Goal: Task Accomplishment & Management: Manage account settings

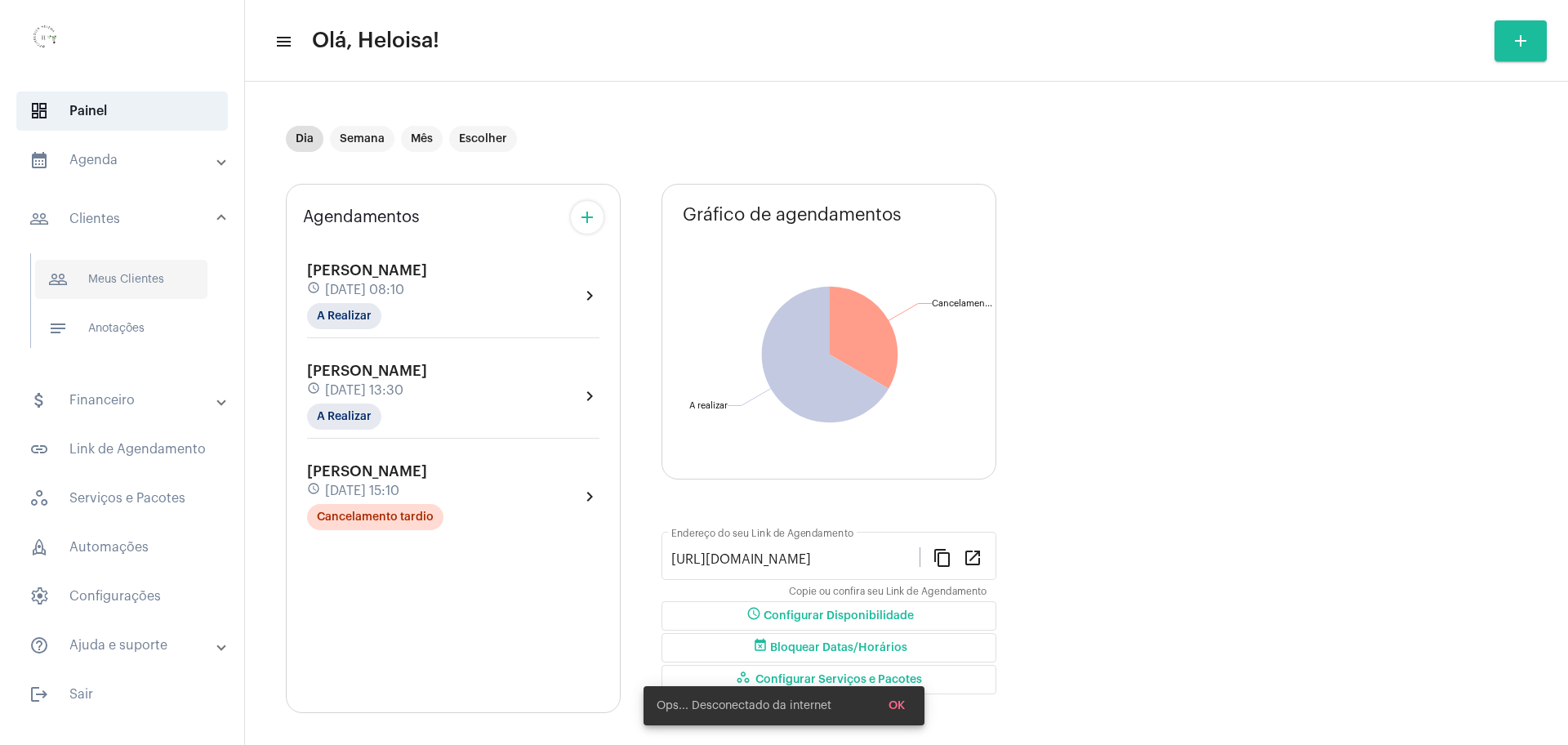
click at [122, 276] on span "people_outline Meus Clientes" at bounding box center [121, 279] width 172 height 40
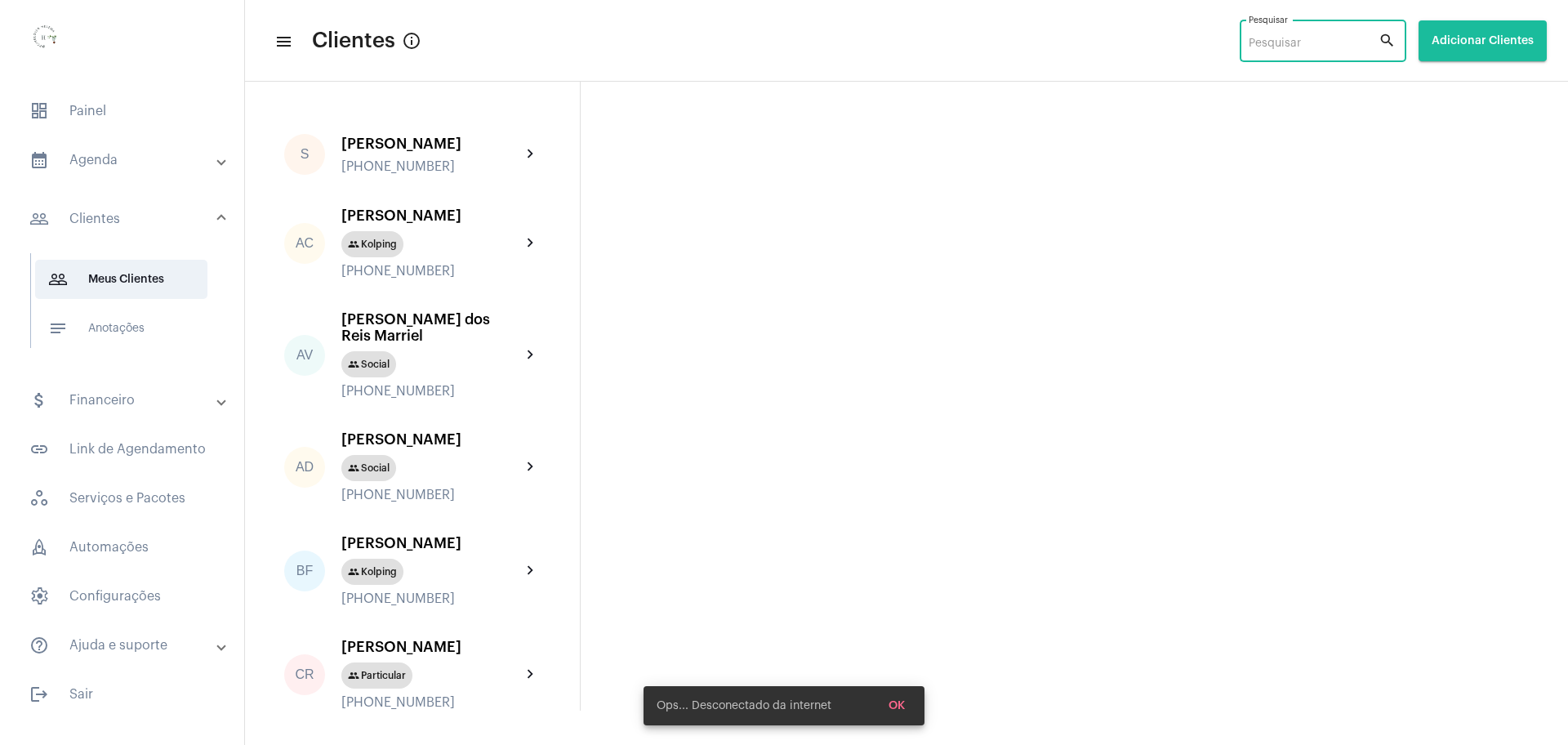
click at [1274, 42] on input "Pesquisar" at bounding box center [1314, 44] width 130 height 14
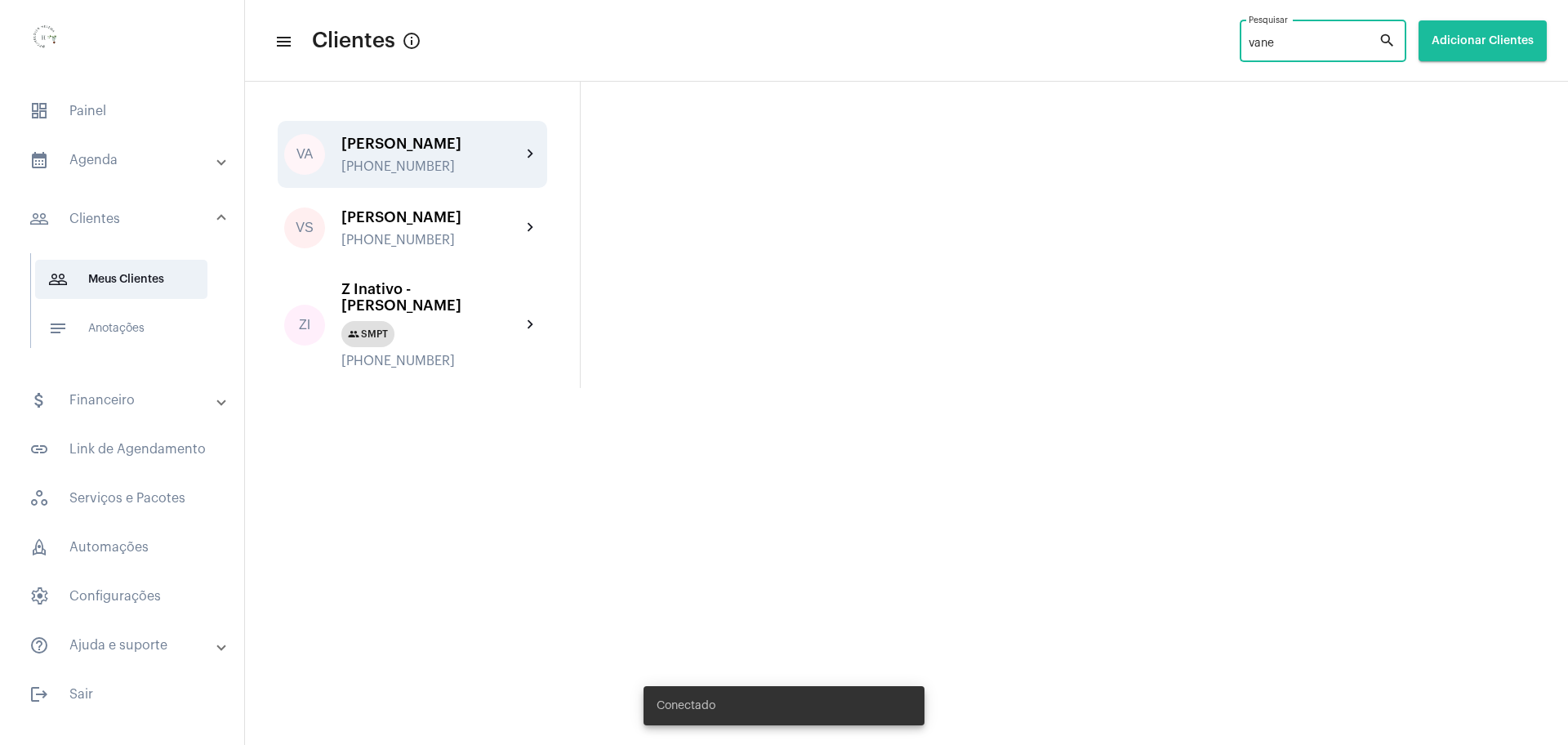
type input "vane"
click at [392, 141] on div "[PERSON_NAME]" at bounding box center [431, 143] width 180 height 16
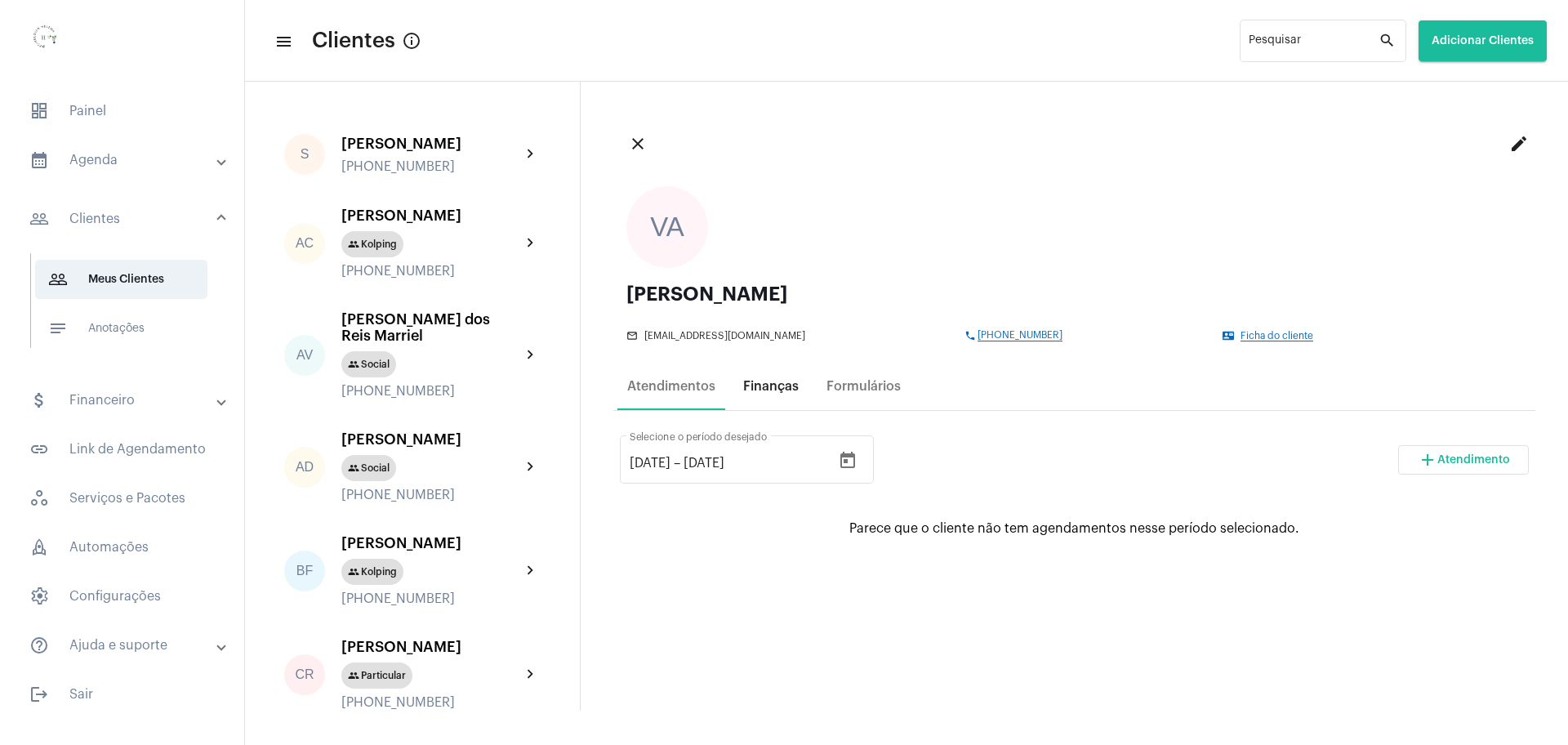
click at [776, 394] on div "Finanças" at bounding box center [771, 386] width 75 height 40
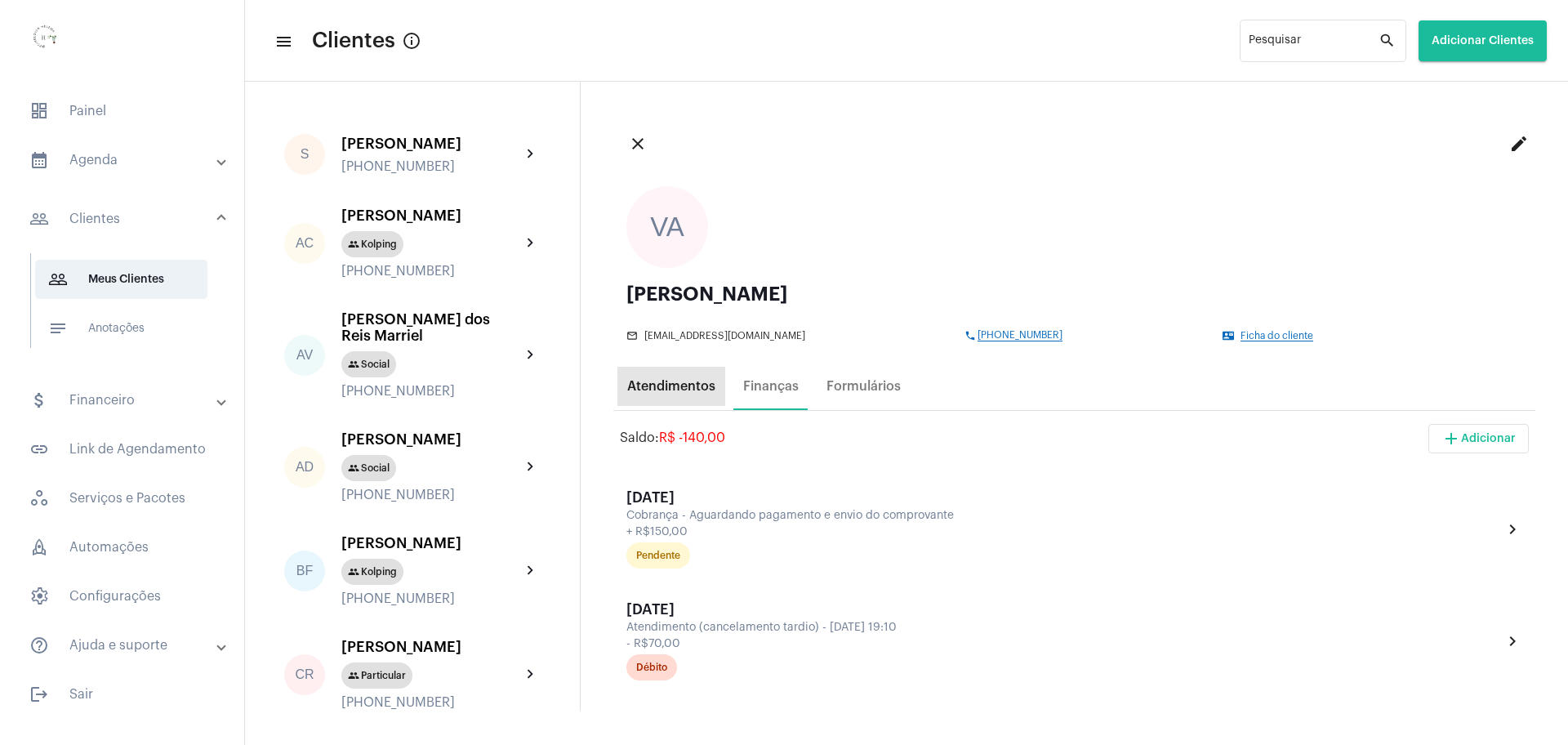
click at [662, 392] on div "Atendimentos" at bounding box center [671, 386] width 88 height 14
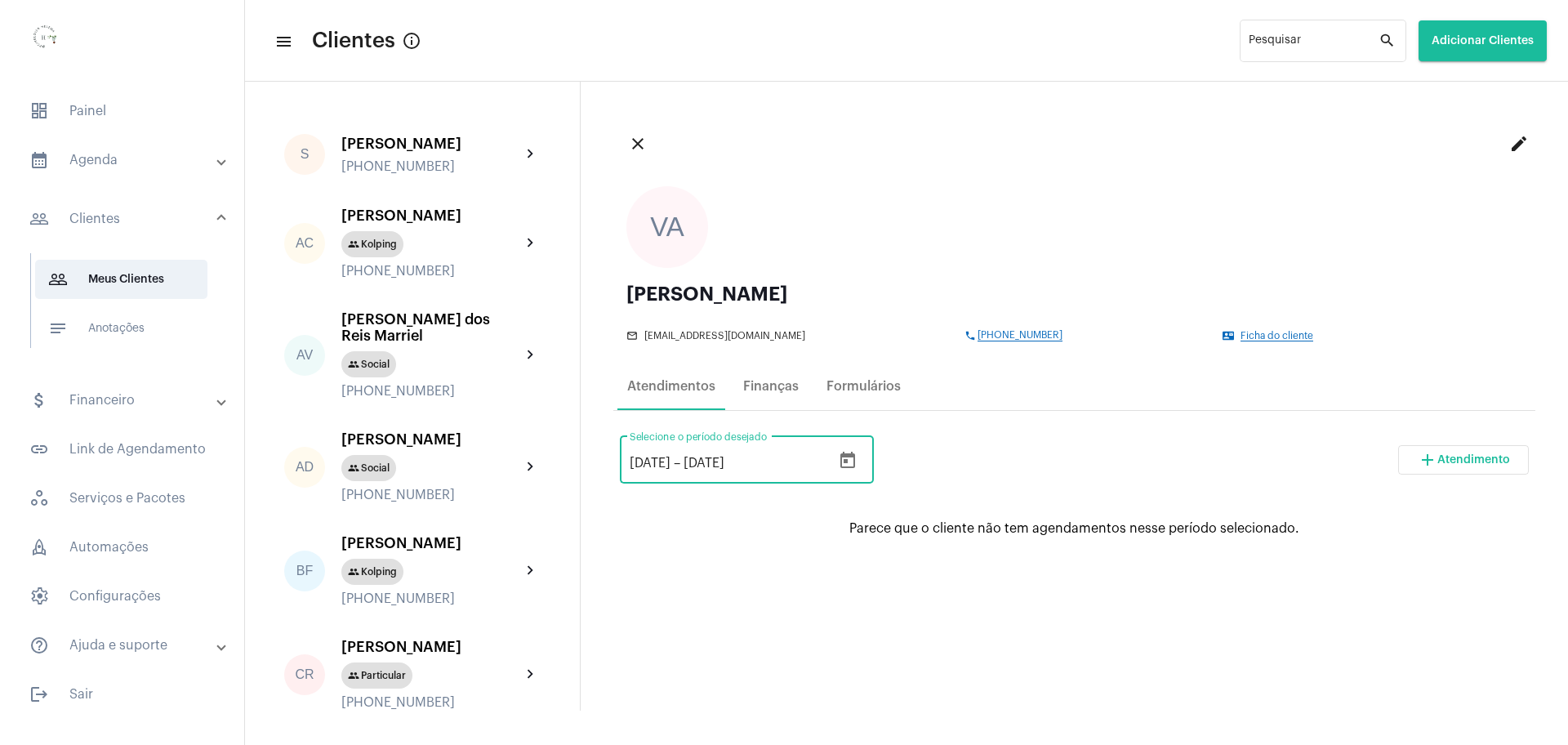
click at [636, 459] on input "[DATE]" at bounding box center [650, 462] width 41 height 14
type input "[DATE]"
click at [722, 462] on input "[DATE]" at bounding box center [732, 462] width 98 height 14
type input "[DATE]"
click at [991, 445] on div "[DATE] [DATE] – [DATE] Selecione o período desejado add Atendimento" at bounding box center [1074, 466] width 909 height 76
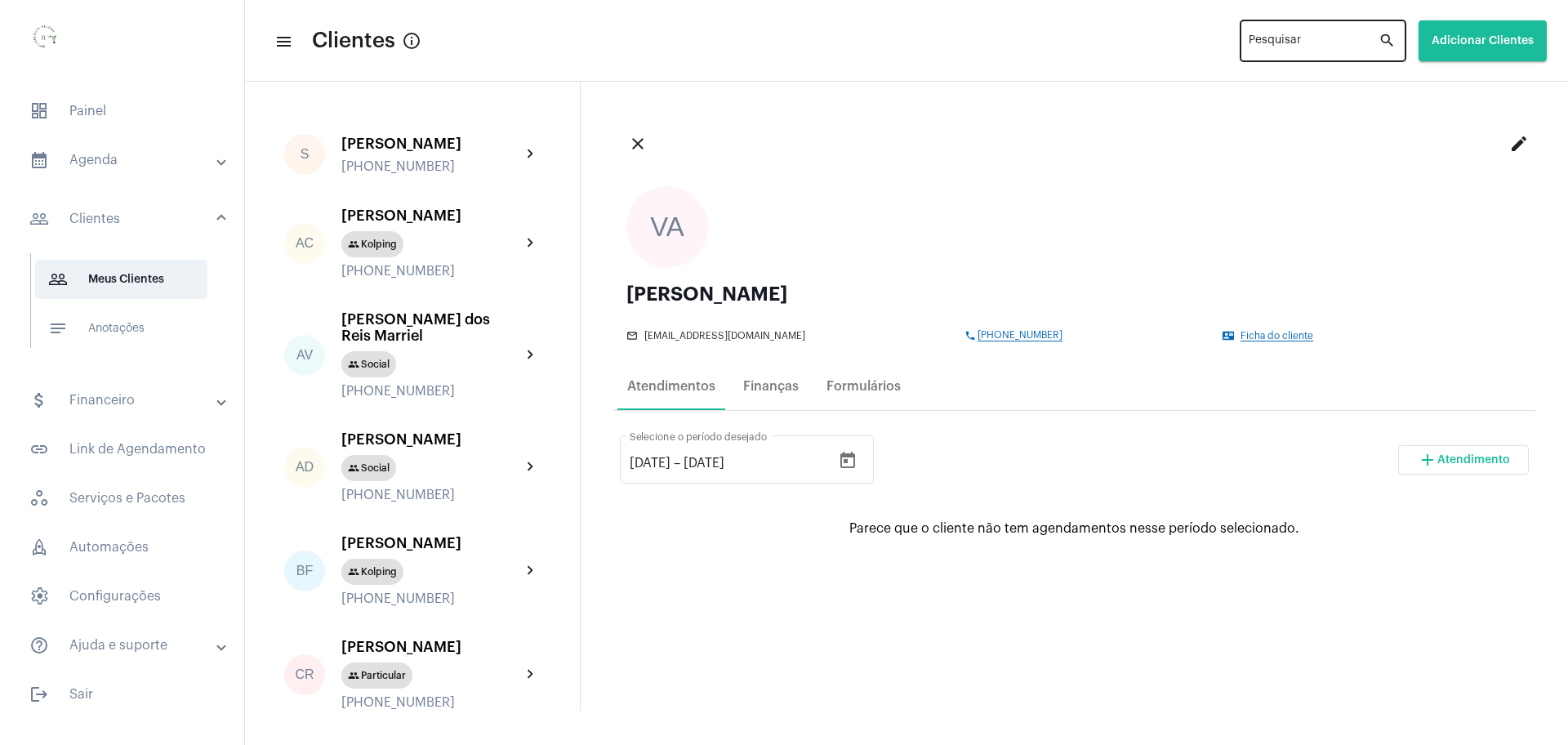
click at [1285, 36] on div "Pesquisar" at bounding box center [1314, 40] width 130 height 44
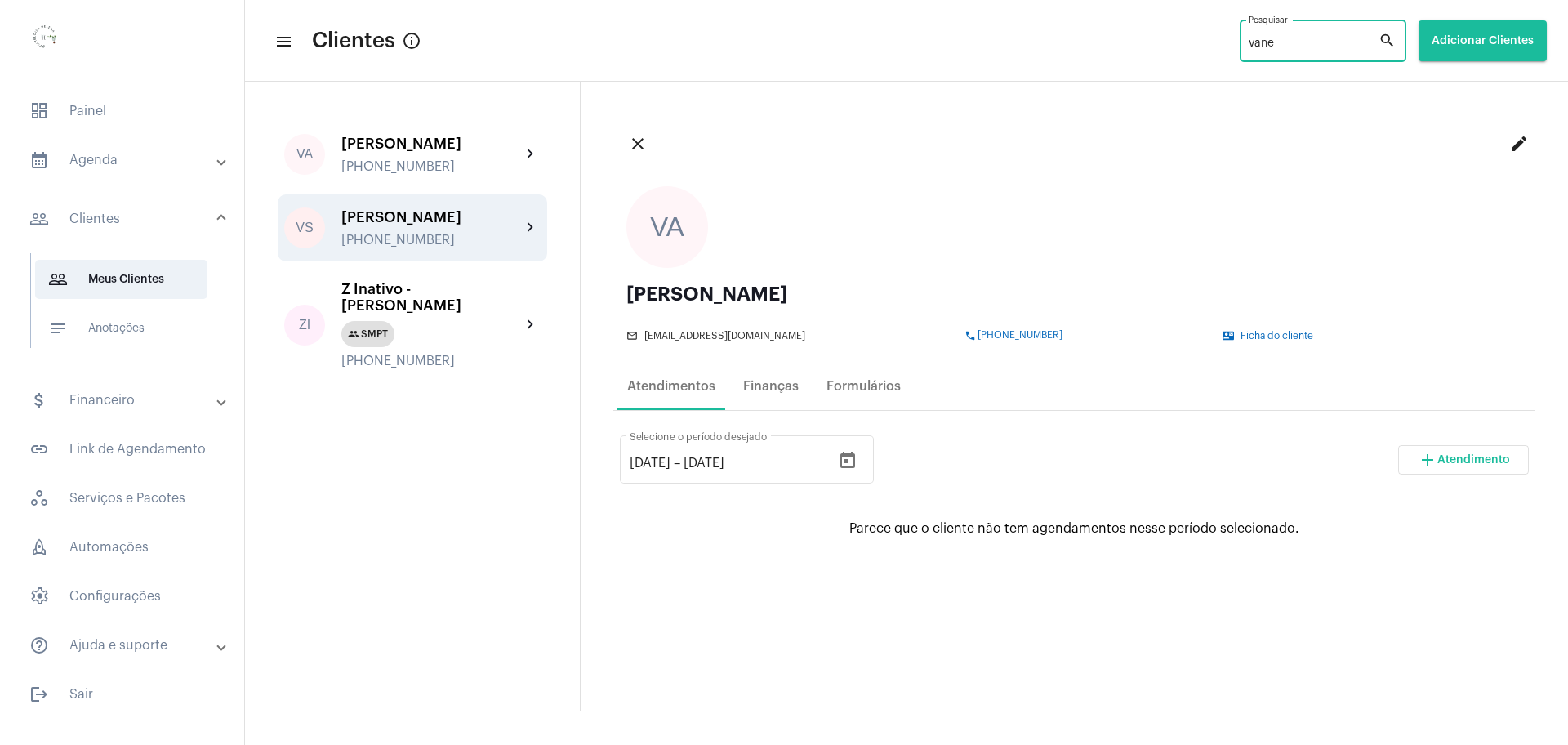
type input "vane"
click at [400, 220] on div "[PERSON_NAME]" at bounding box center [431, 216] width 180 height 16
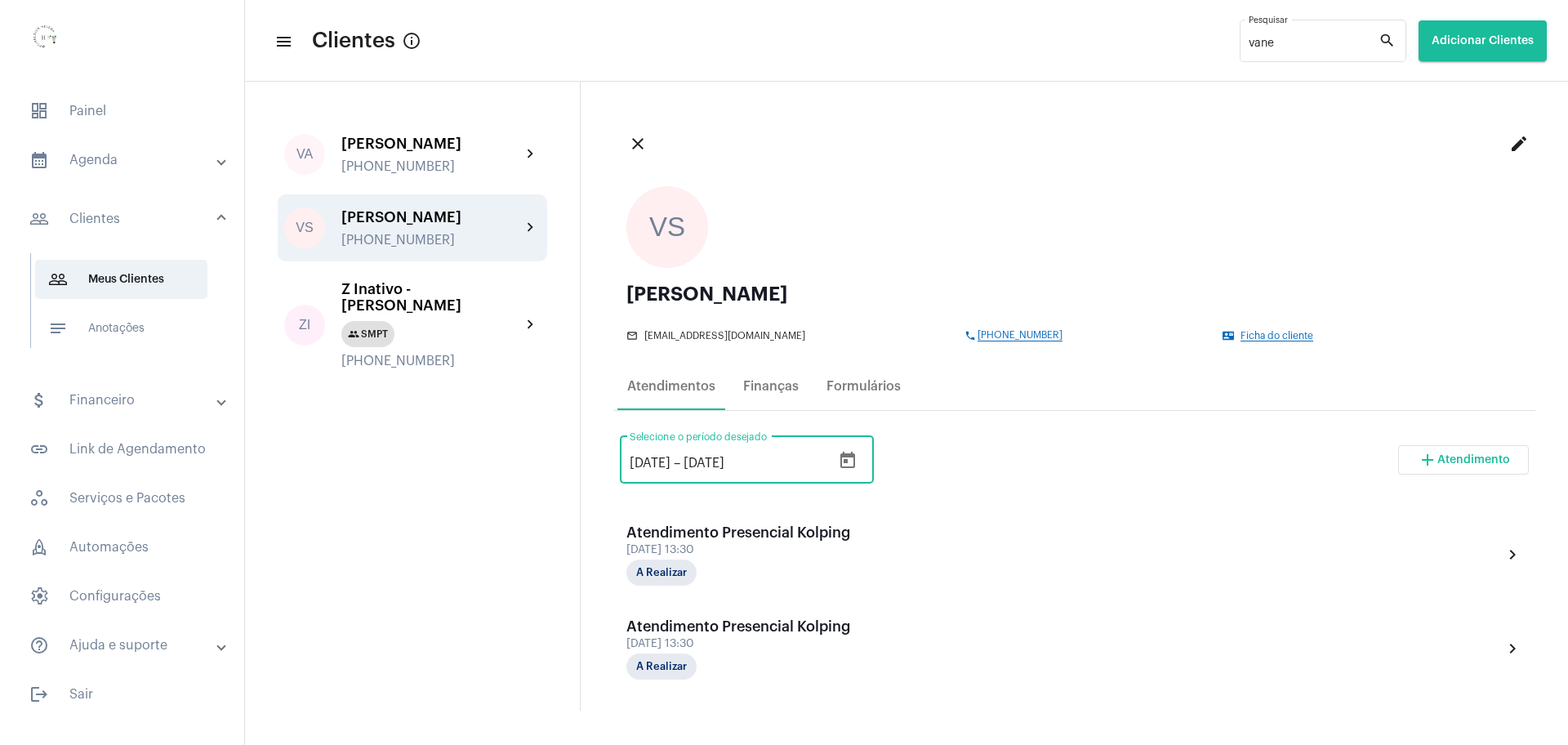
click at [634, 461] on input "[DATE]" at bounding box center [650, 462] width 41 height 14
type input "[DATE]"
click at [722, 455] on input "[DATE]" at bounding box center [732, 462] width 98 height 14
type input "[DATE]"
click at [975, 454] on div "[DATE] [DATE] – [DATE] Selecione o período desejado add Atendimento" at bounding box center [1074, 466] width 909 height 76
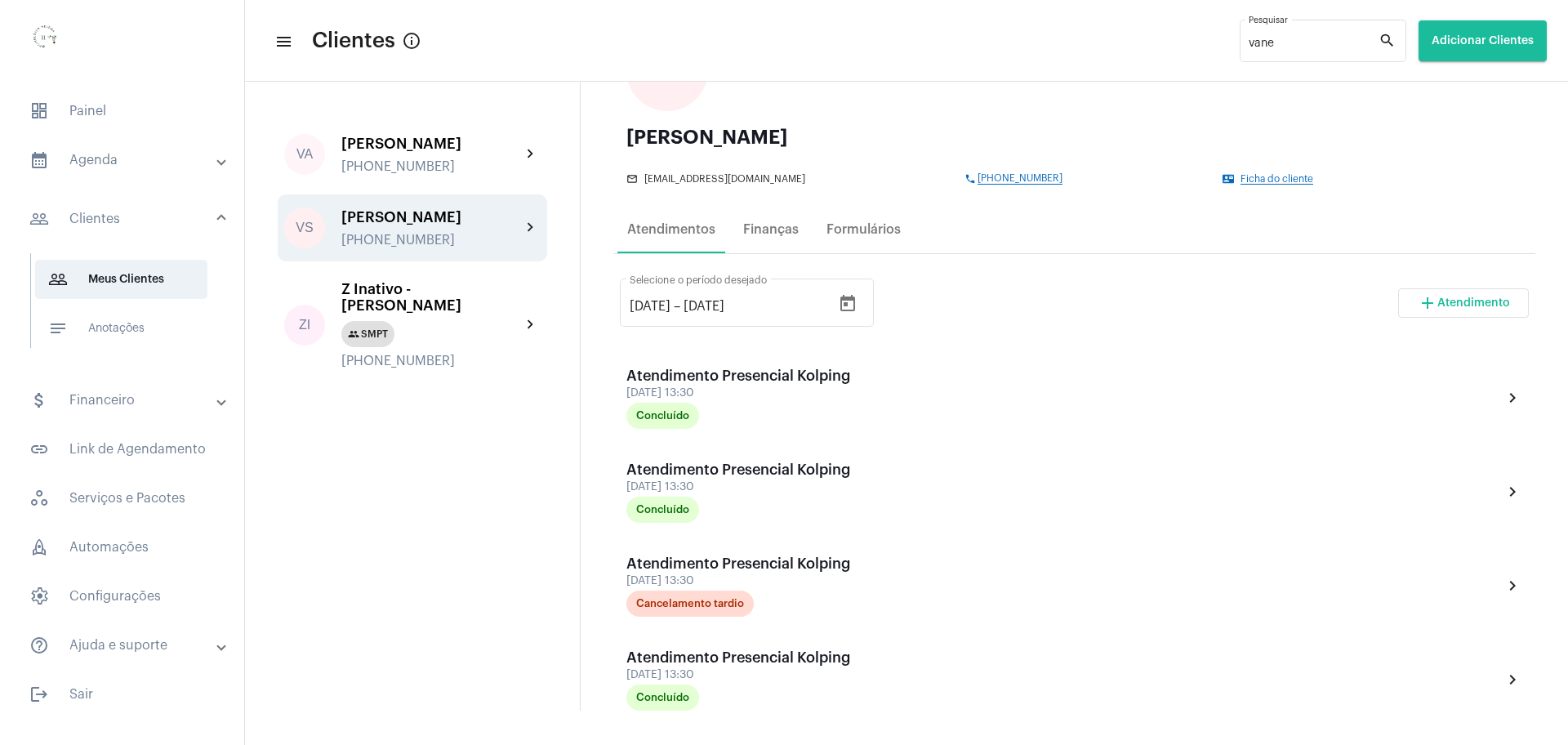
scroll to position [150, 0]
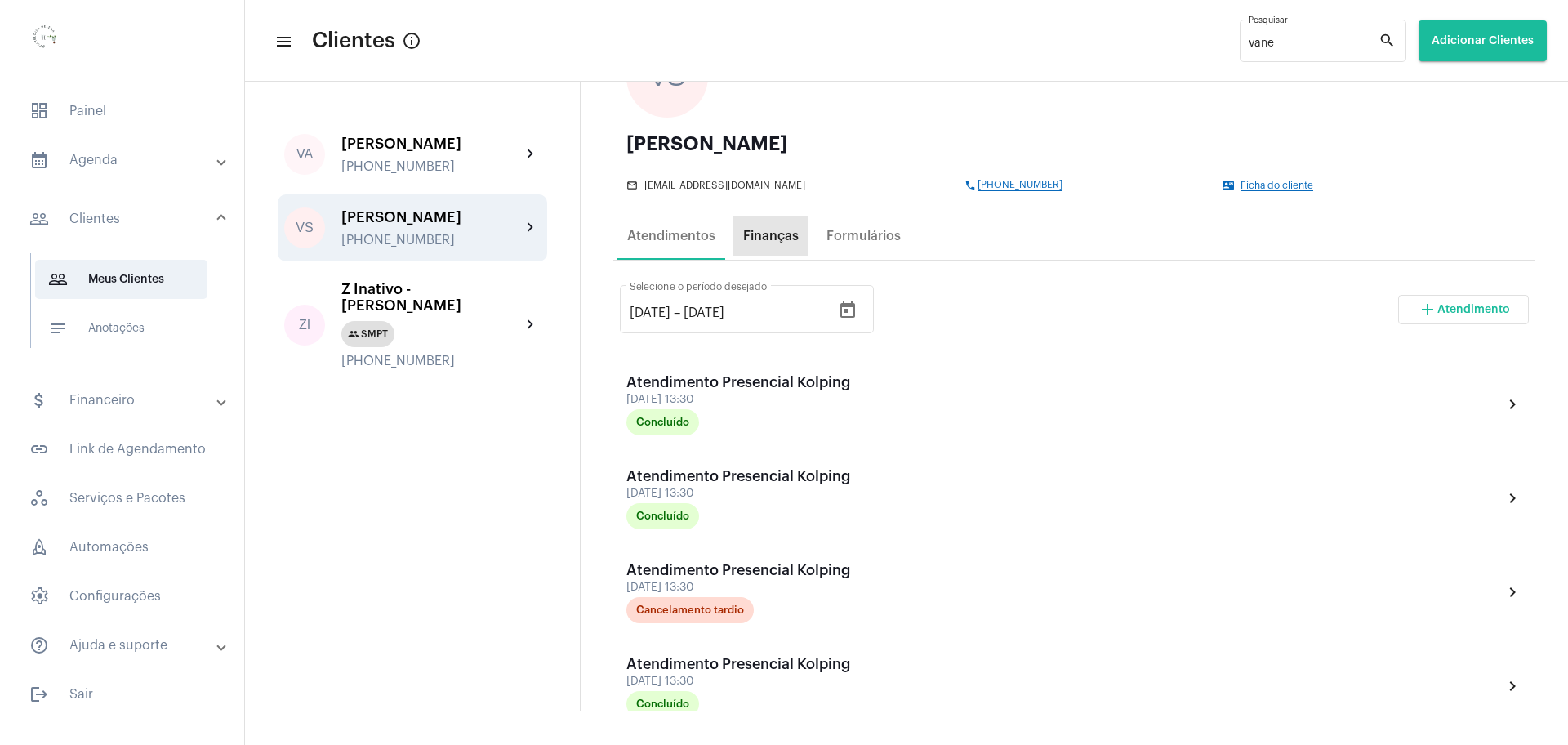
click at [763, 235] on div "Finanças" at bounding box center [770, 236] width 55 height 14
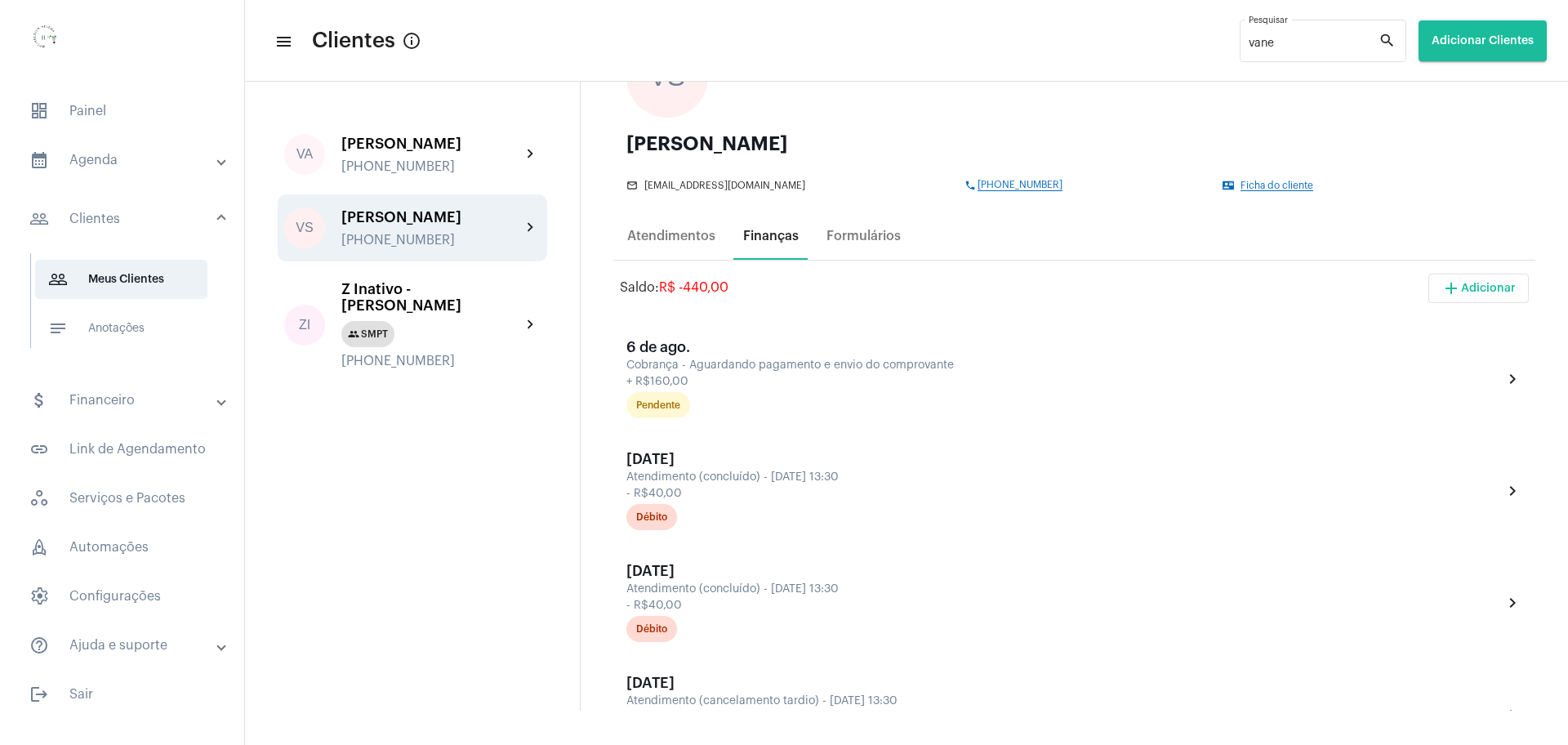
scroll to position [0, 0]
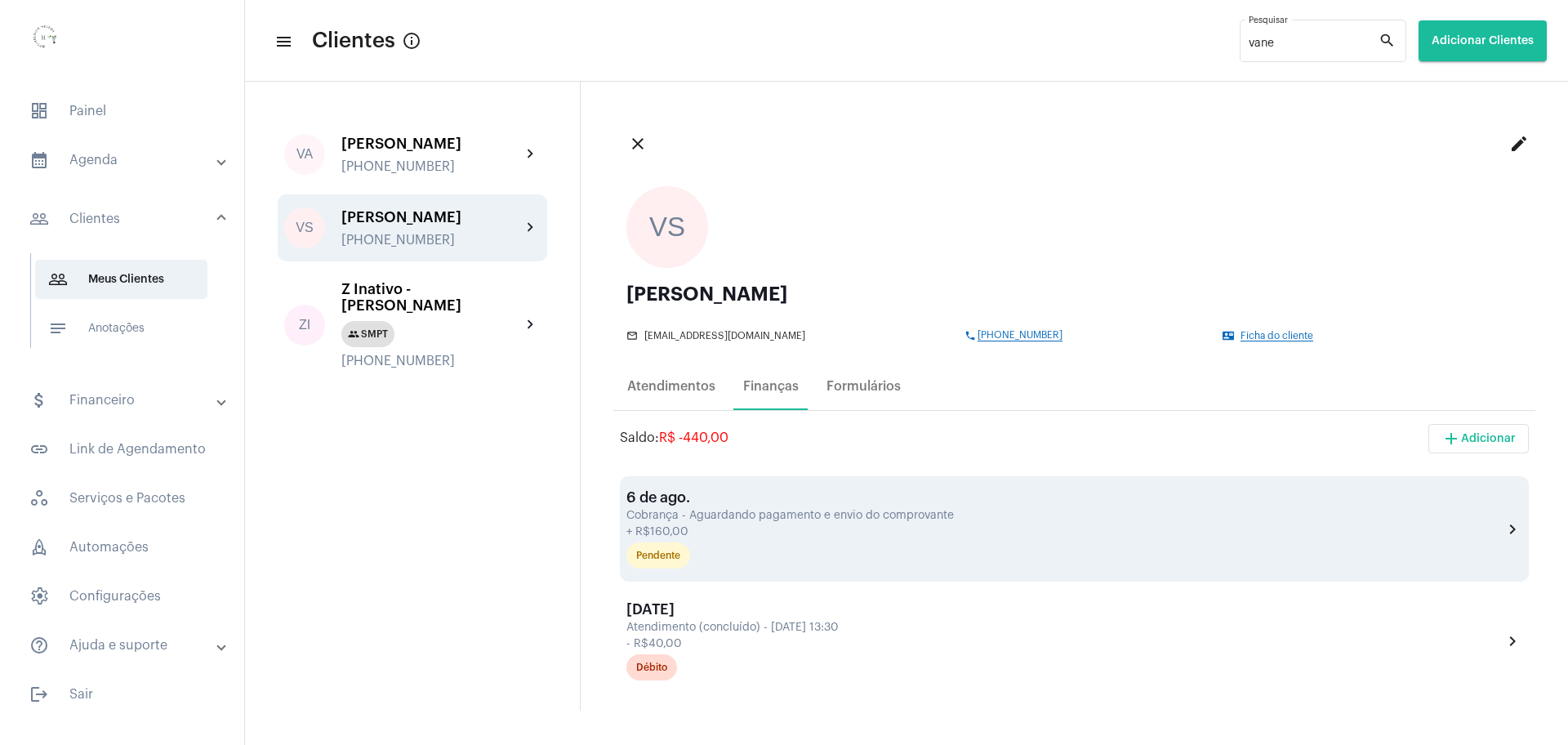
drag, startPoint x: 763, startPoint y: 235, endPoint x: 706, endPoint y: 492, distance: 263.2
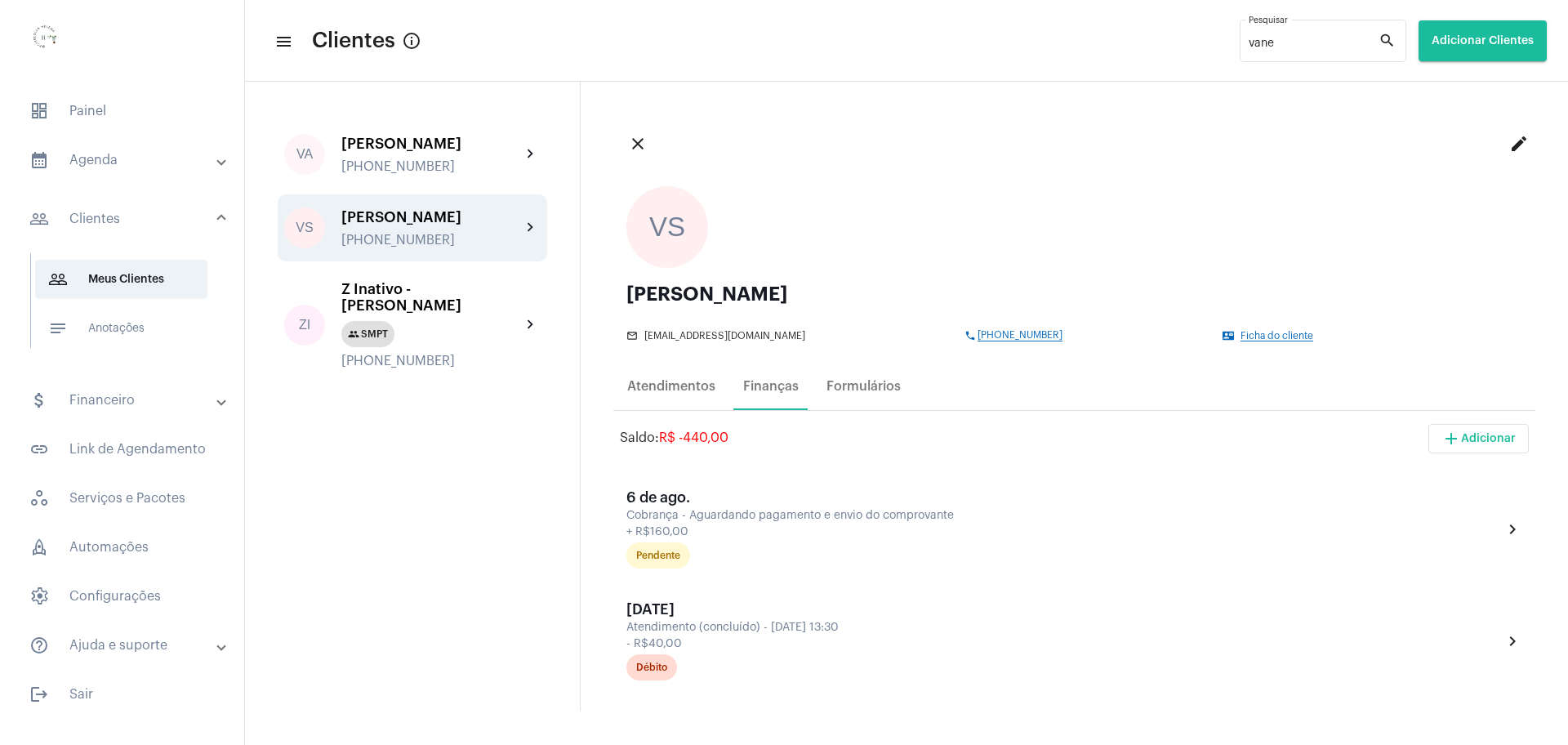
click at [421, 505] on div "VA [PERSON_NAME] [PHONE_NUMBER] chevron_right VS [PERSON_NAME] [PHONE_NUMBER] c…" at bounding box center [412, 395] width 335 height 629
click at [87, 121] on span "dashboard Painel" at bounding box center [122, 111] width 212 height 40
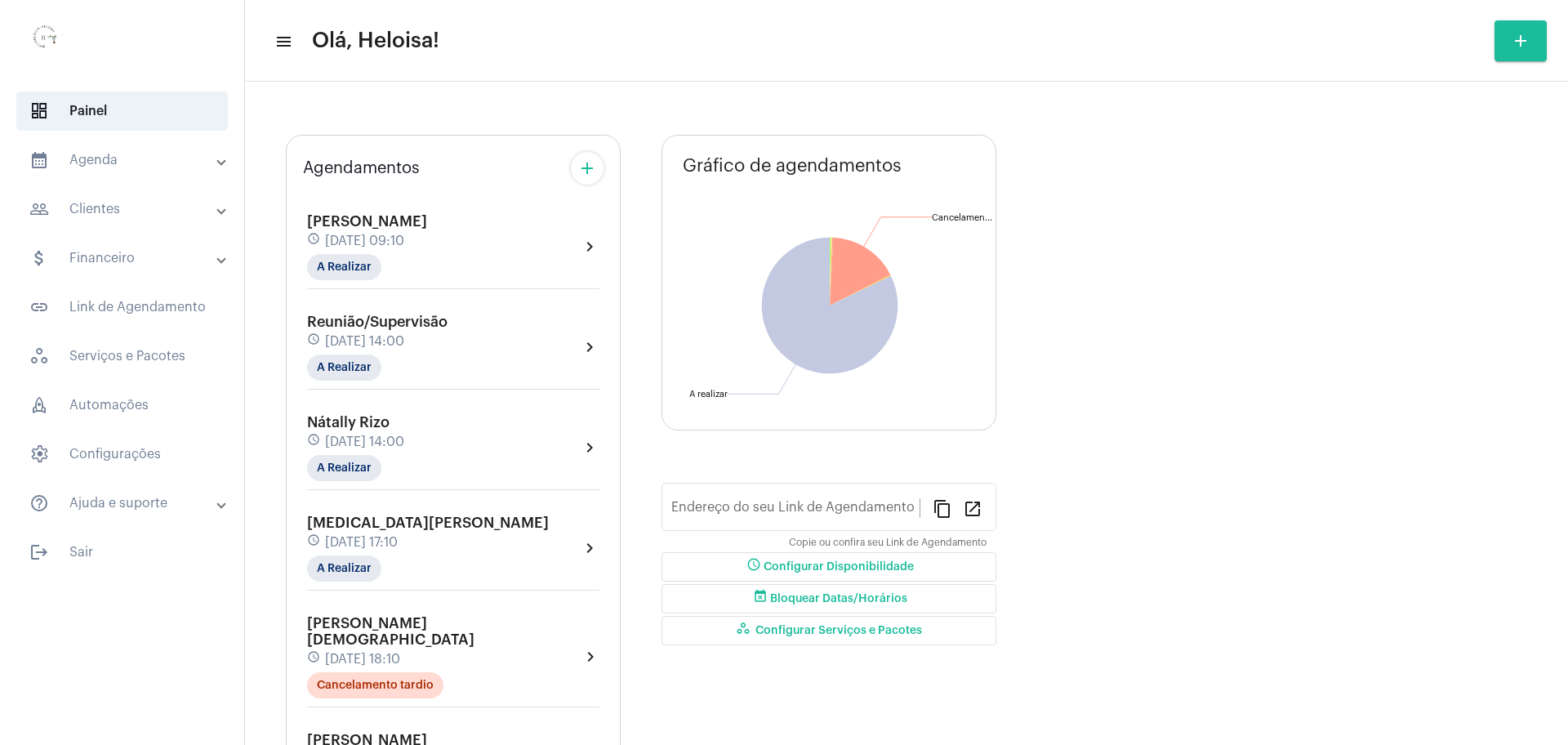
type input "[URL][DOMAIN_NAME]"
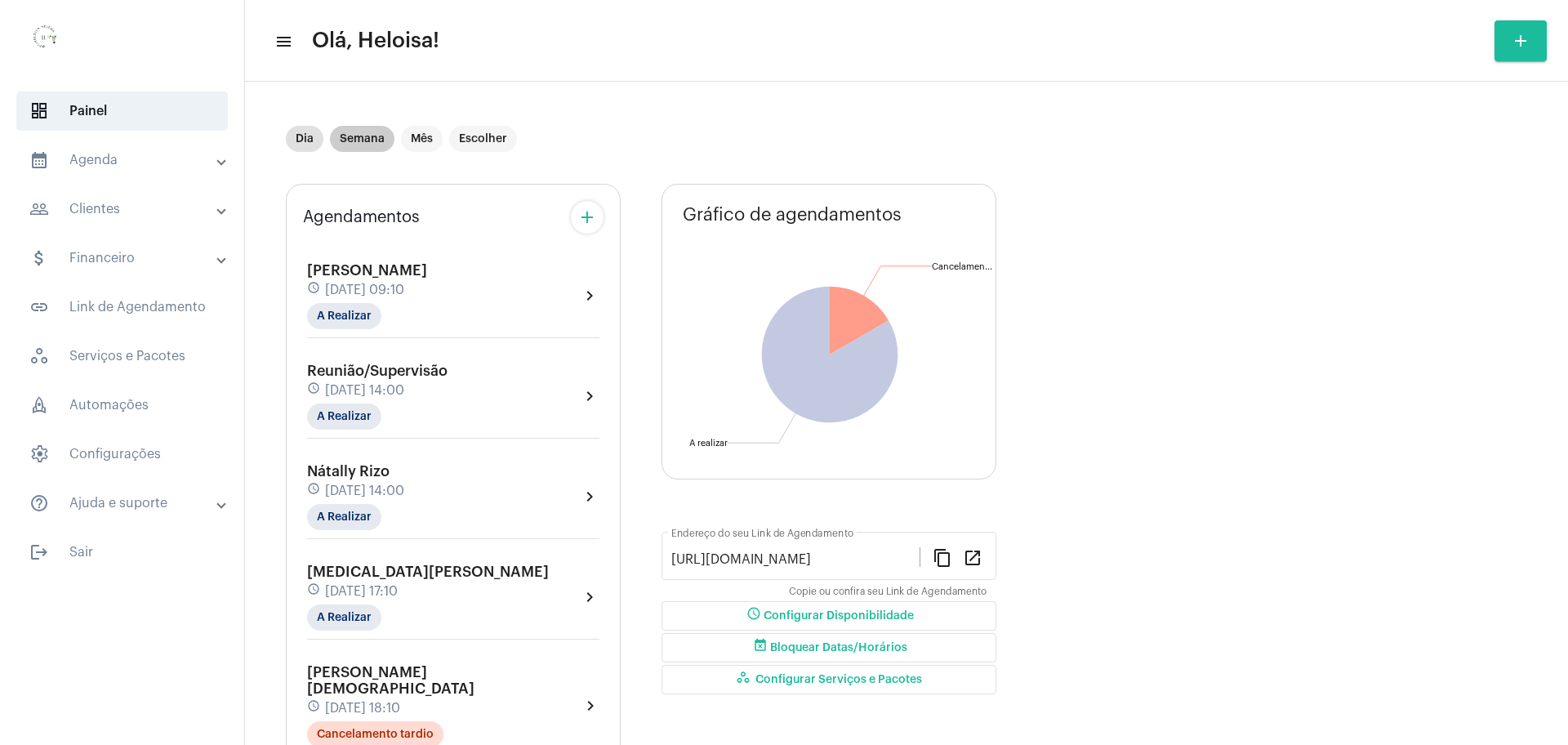
click at [357, 132] on mat-chip "Semana" at bounding box center [362, 138] width 65 height 26
click at [350, 146] on mat-chip "Semana" at bounding box center [362, 138] width 65 height 26
click at [629, 138] on div "Dia Semana Mês Escolher" at bounding box center [639, 138] width 707 height 81
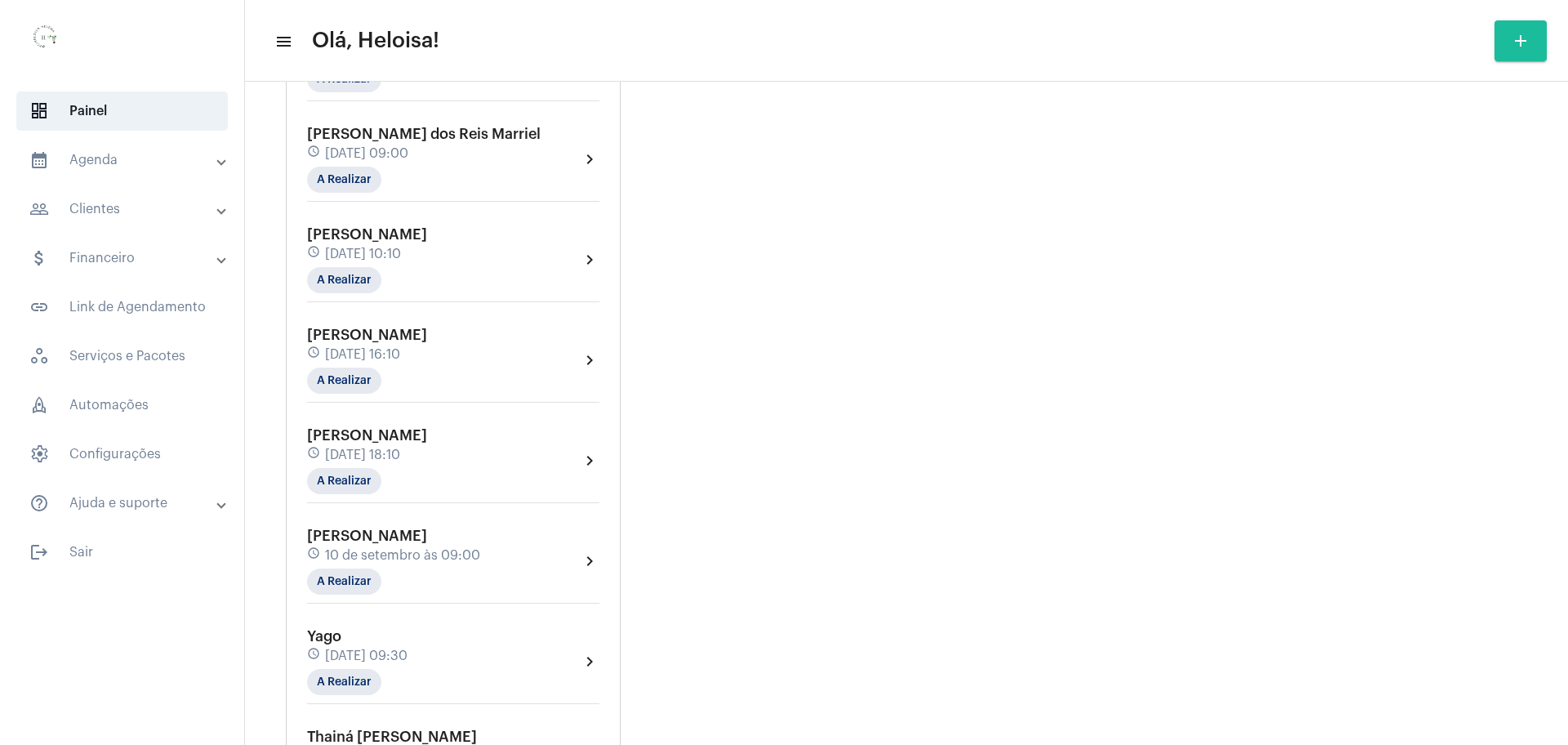
scroll to position [857, 0]
click at [409, 344] on div "schedule [DATE] 16:10" at bounding box center [367, 353] width 120 height 18
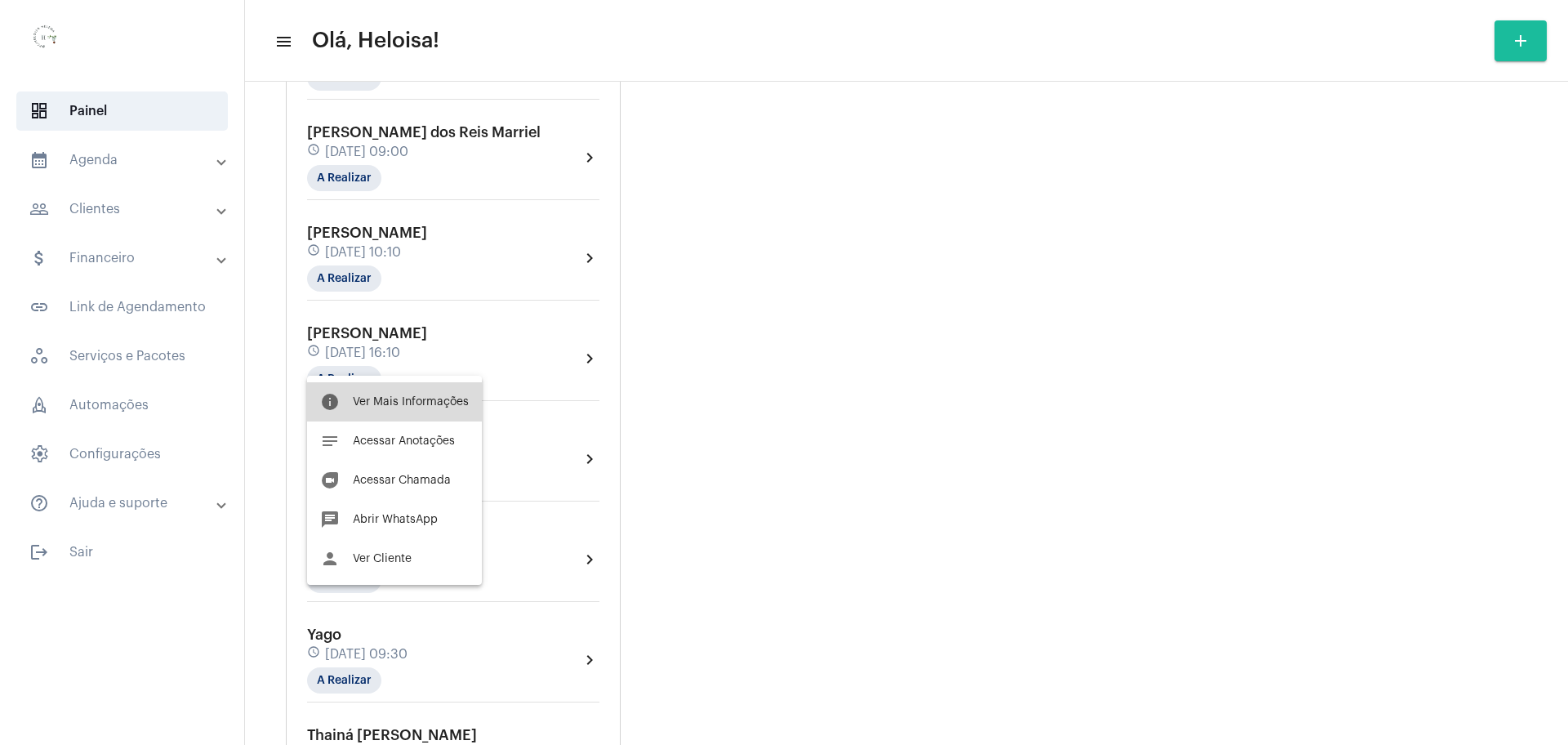
click at [406, 396] on span "Ver Mais Informações" at bounding box center [411, 402] width 116 height 12
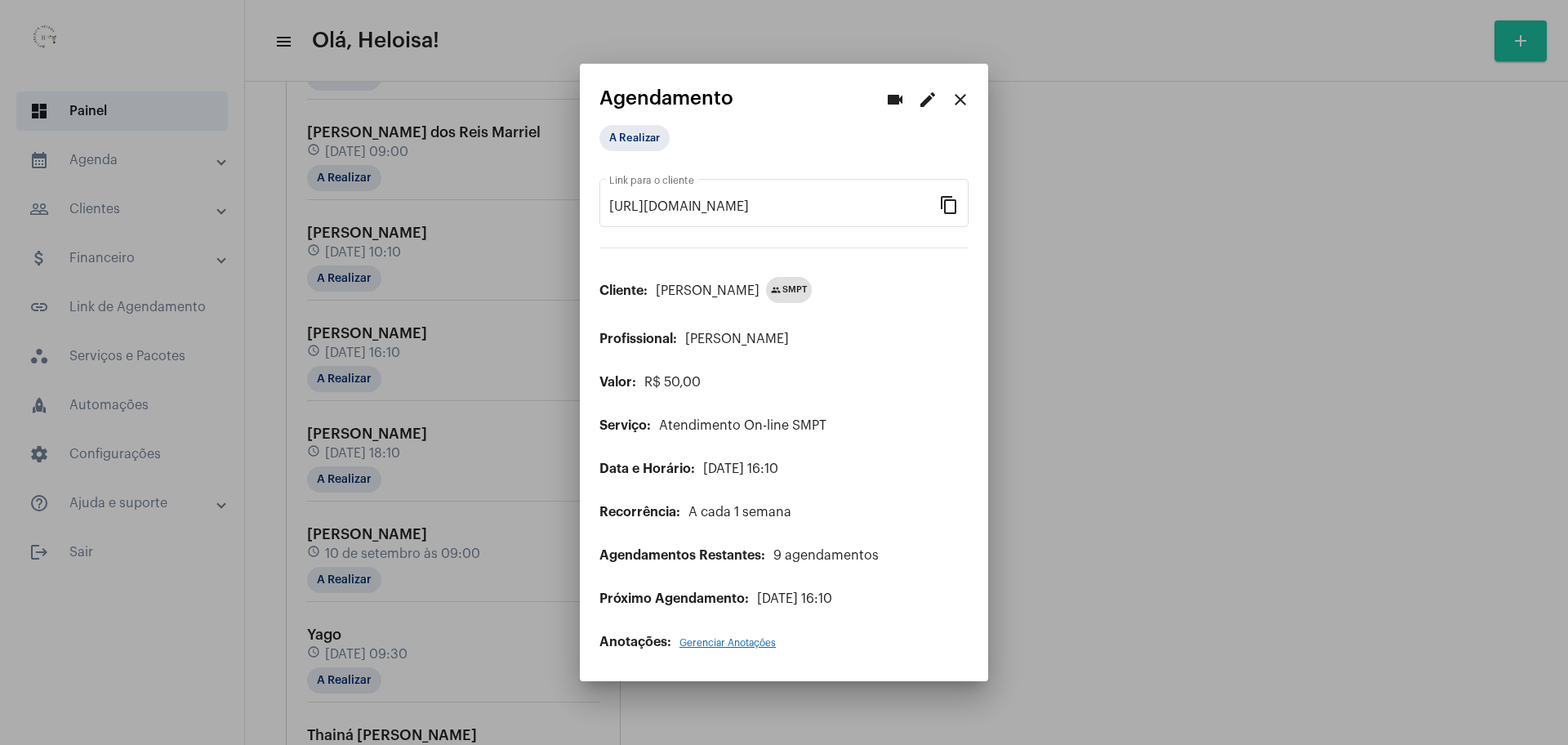
click at [929, 118] on app-view-schedule "videocam edit close Agendamento A Realizar [URL][DOMAIN_NAME] Link para o clien…" at bounding box center [784, 368] width 369 height 562
click at [926, 99] on mat-icon "edit" at bounding box center [928, 100] width 19 height 19
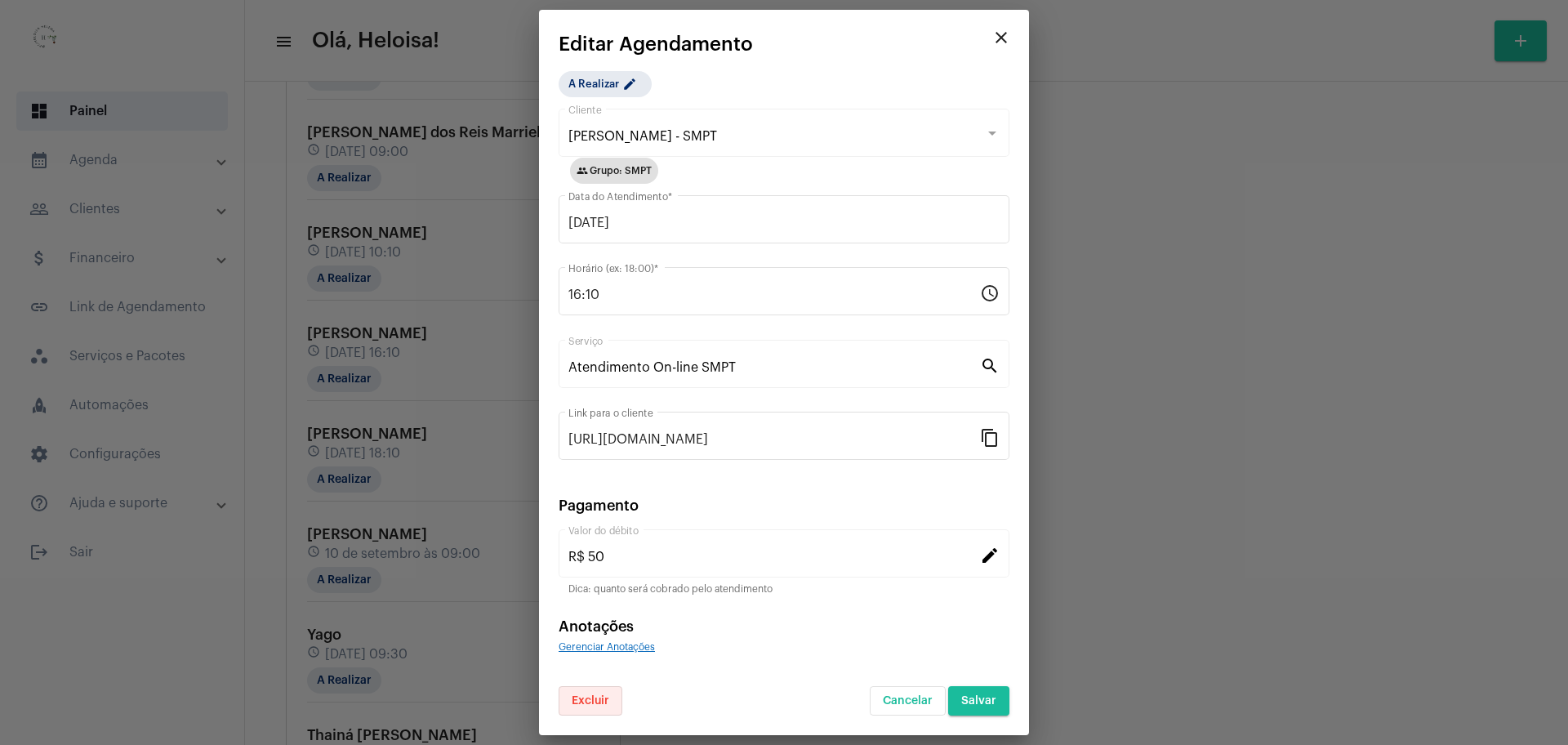
click at [580, 701] on span "Excluir" at bounding box center [590, 701] width 38 height 12
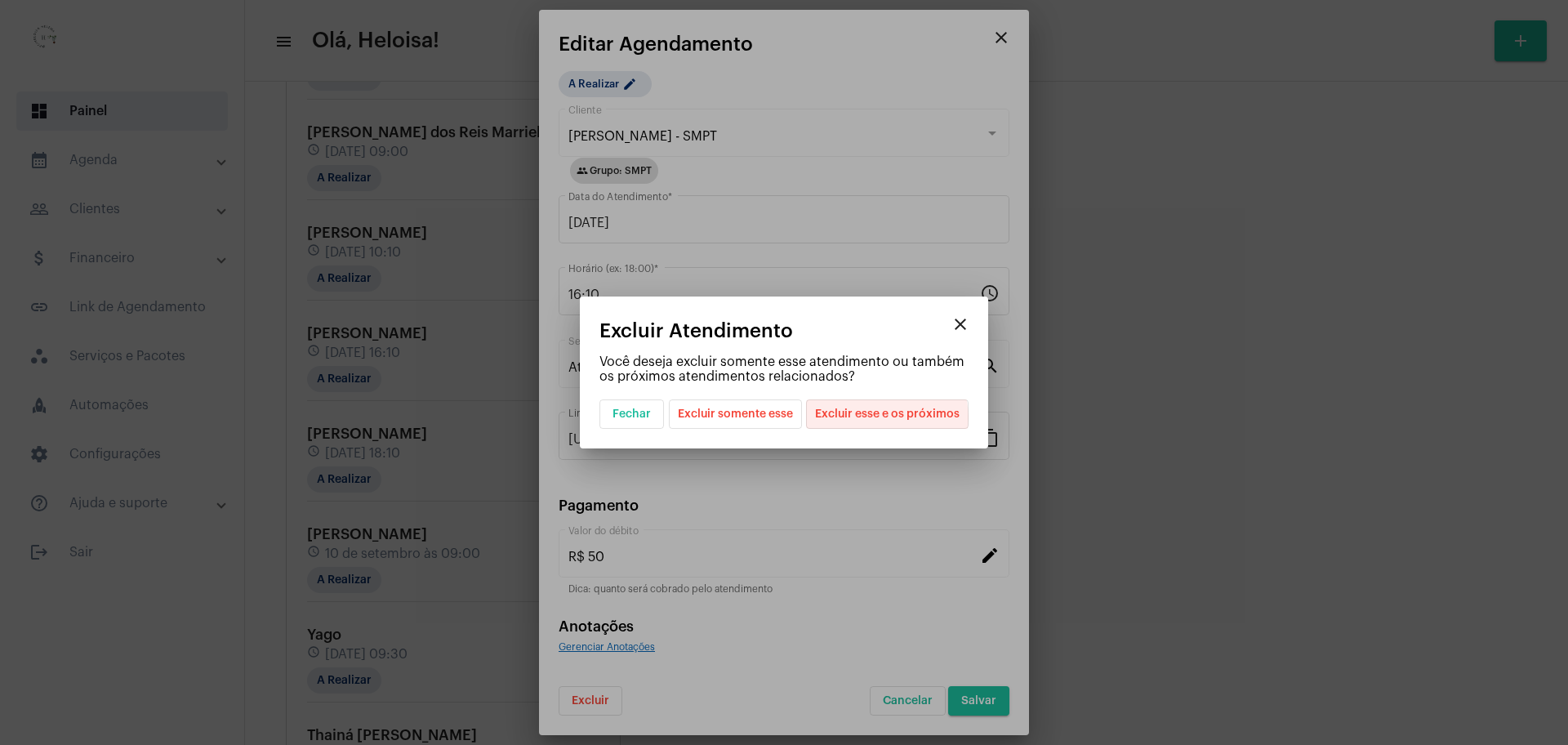
click at [886, 417] on span "Excluir esse e os próximos" at bounding box center [887, 414] width 145 height 28
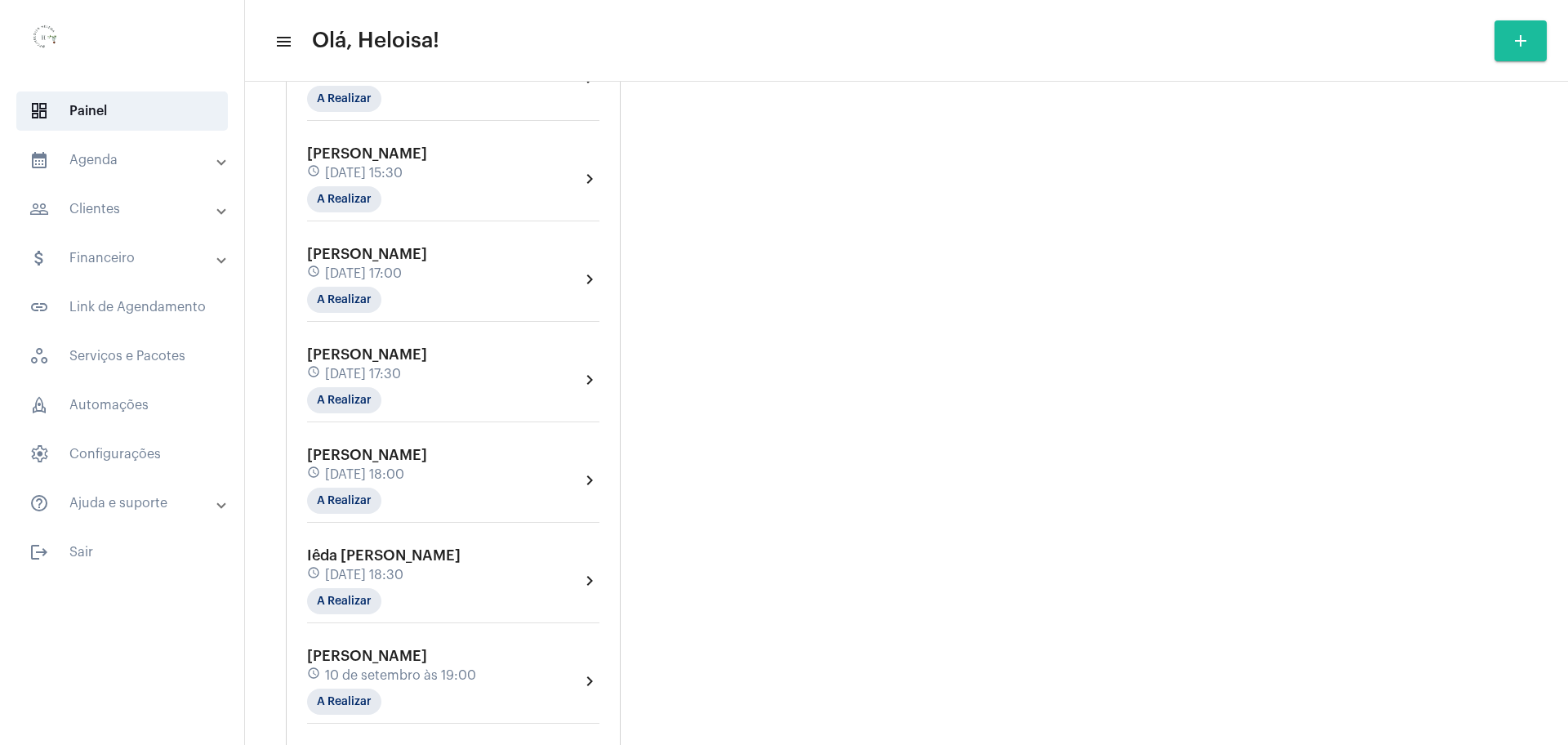
scroll to position [2081, 0]
